Goal: Transaction & Acquisition: Purchase product/service

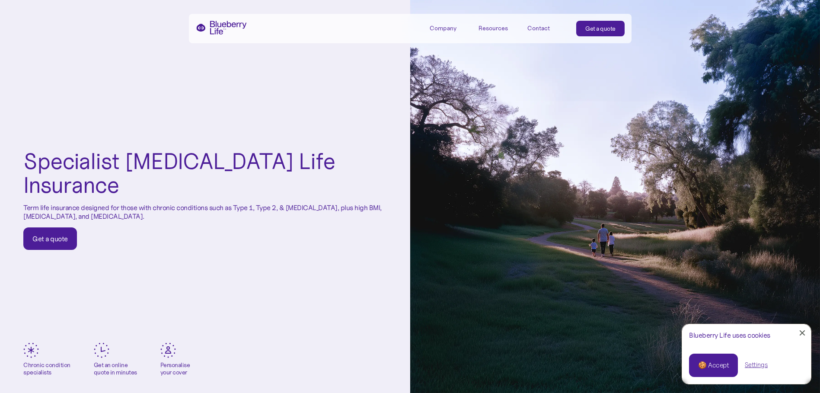
click at [61, 232] on link "Get a quote" at bounding box center [50, 238] width 54 height 22
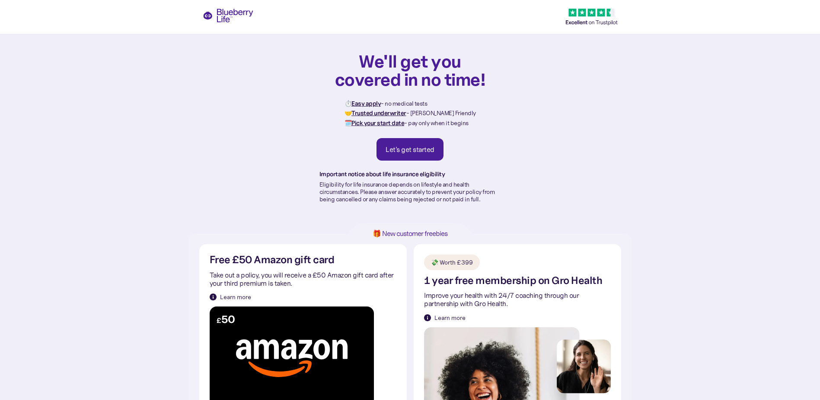
click at [414, 149] on div "Let's get started" at bounding box center [410, 149] width 49 height 9
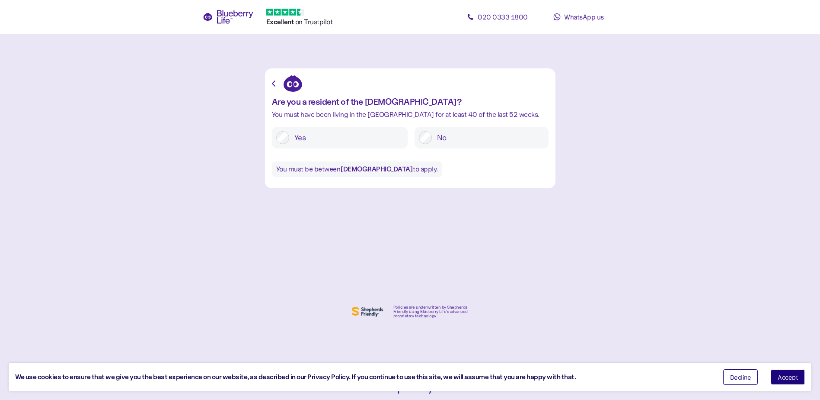
click at [792, 378] on span "Accept" at bounding box center [788, 377] width 20 height 6
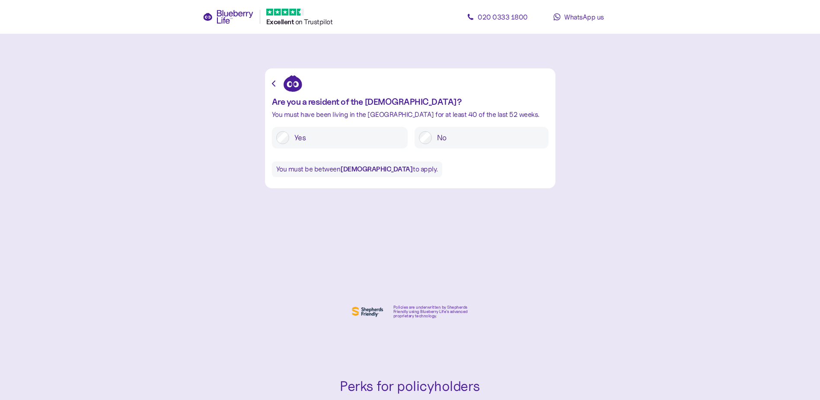
click at [267, 82] on div "Are you a resident of the [DEMOGRAPHIC_DATA]? You must have been living in the …" at bounding box center [410, 128] width 291 height 120
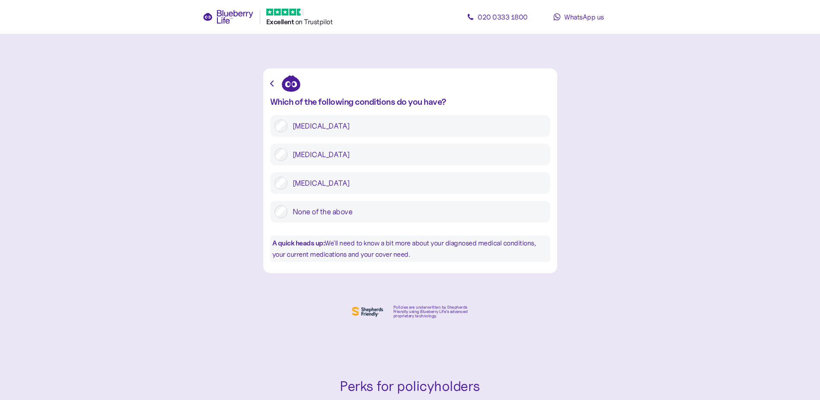
click at [353, 209] on label "None of the above" at bounding box center [417, 211] width 259 height 13
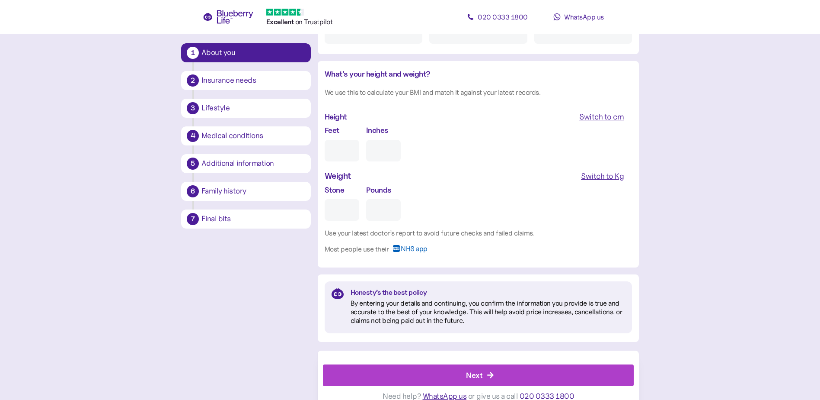
scroll to position [759, 0]
